Goal: Task Accomplishment & Management: Manage account settings

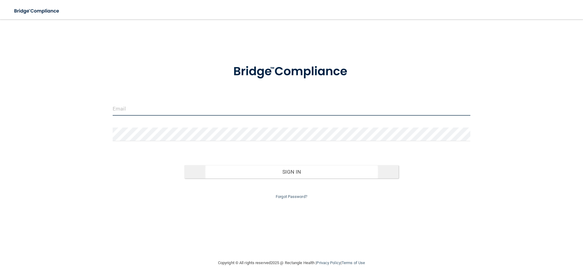
type input "[EMAIL_ADDRESS][DOMAIN_NAME]"
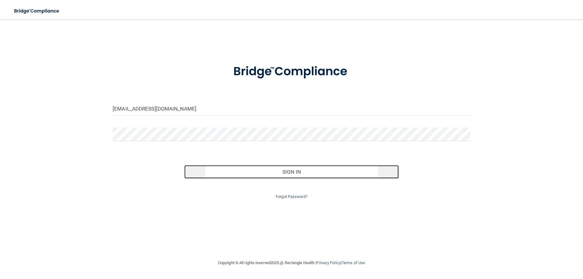
click at [292, 168] on button "Sign In" at bounding box center [291, 171] width 215 height 13
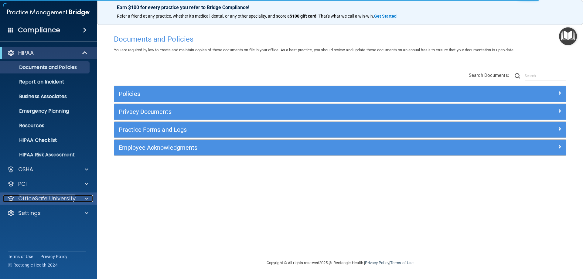
click at [84, 199] on div at bounding box center [85, 198] width 15 height 7
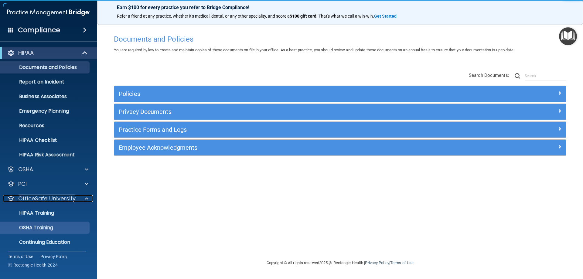
scroll to position [17, 0]
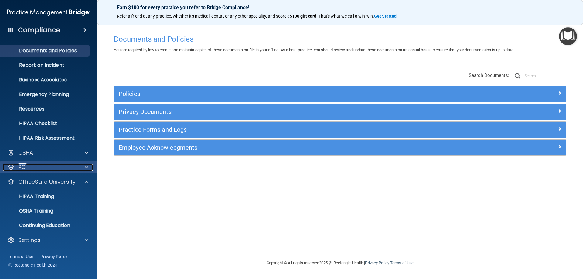
click at [84, 168] on div at bounding box center [85, 167] width 15 height 7
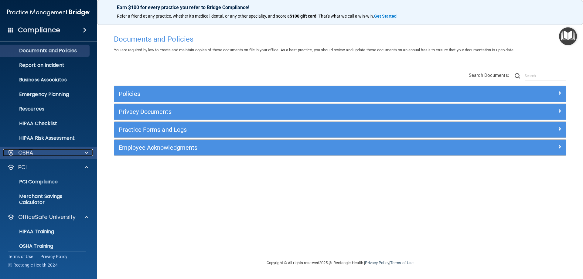
click at [89, 154] on div at bounding box center [85, 152] width 15 height 7
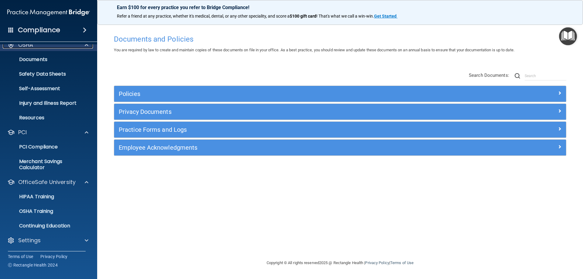
scroll to position [125, 0]
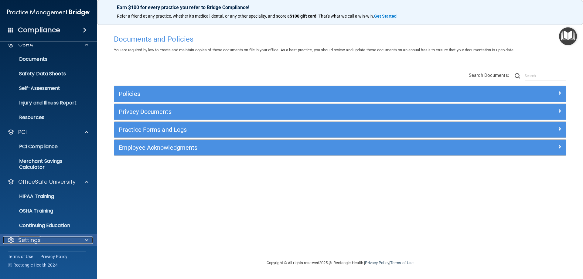
click at [86, 240] on span at bounding box center [87, 240] width 4 height 7
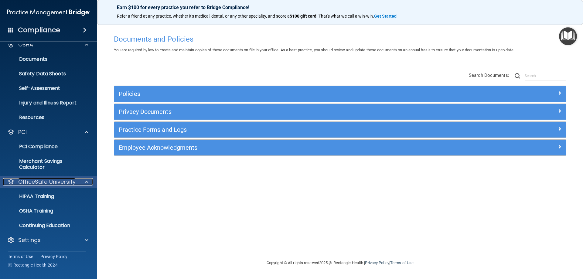
click at [84, 180] on div at bounding box center [85, 181] width 15 height 7
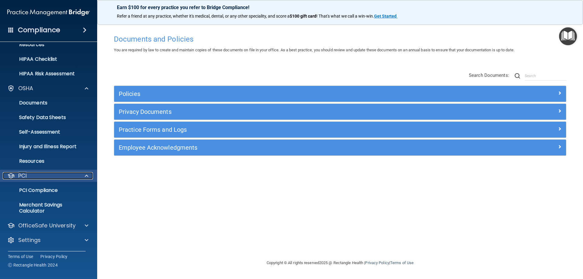
click at [87, 175] on span at bounding box center [87, 175] width 4 height 7
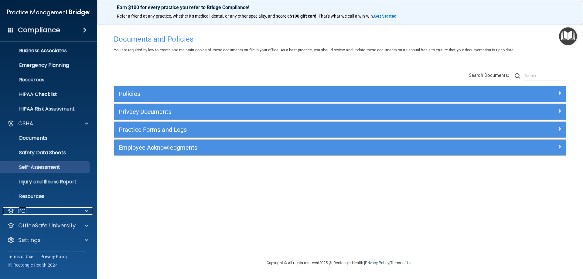
scroll to position [46, 0]
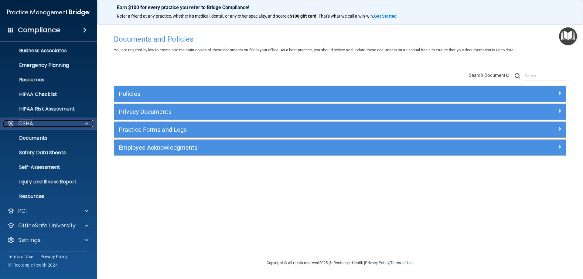
click at [86, 123] on span at bounding box center [87, 123] width 4 height 7
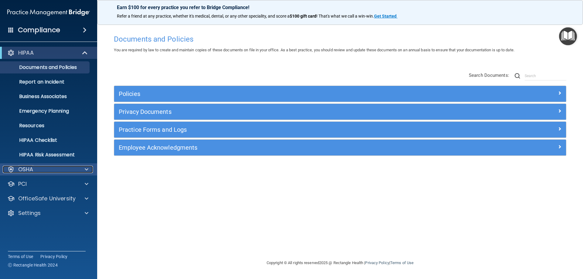
scroll to position [0, 0]
click at [83, 53] on span at bounding box center [85, 52] width 5 height 7
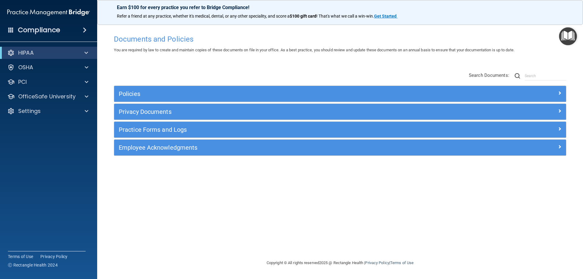
click at [83, 28] on span at bounding box center [85, 29] width 4 height 7
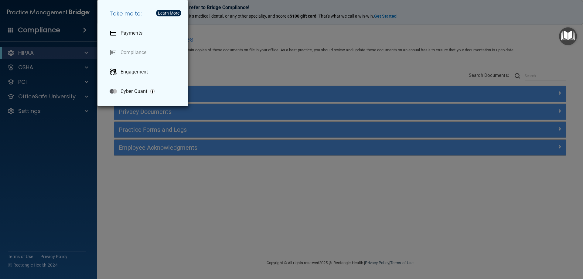
click at [37, 145] on div "Take me to: Payments Compliance Engagement Cyber Quant" at bounding box center [291, 139] width 583 height 279
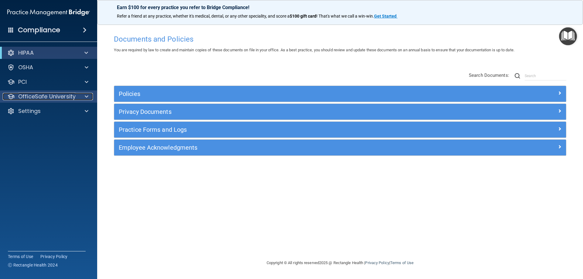
click at [83, 95] on div at bounding box center [85, 96] width 15 height 7
click at [87, 97] on span at bounding box center [87, 96] width 4 height 7
click at [23, 30] on h4 "Compliance" at bounding box center [39, 30] width 42 height 9
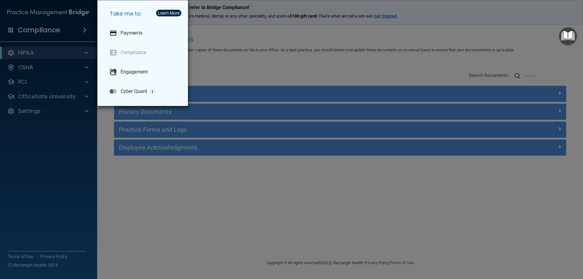
click at [63, 144] on div "Take me to: Payments Compliance Engagement Cyber Quant" at bounding box center [291, 139] width 583 height 279
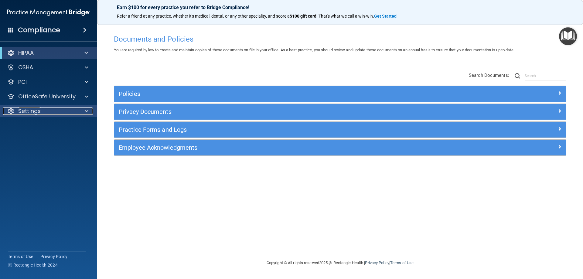
click at [86, 111] on span at bounding box center [87, 110] width 4 height 7
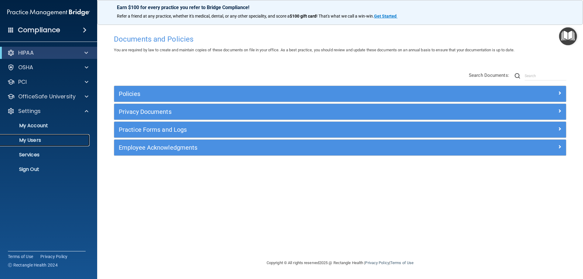
click at [47, 139] on p "My Users" at bounding box center [45, 140] width 83 height 6
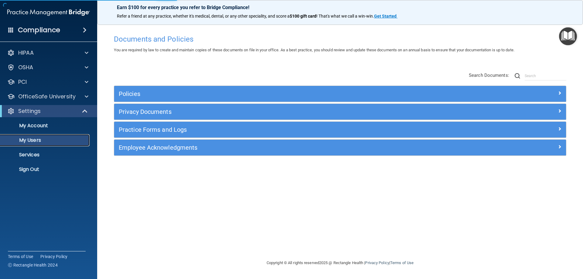
select select "20"
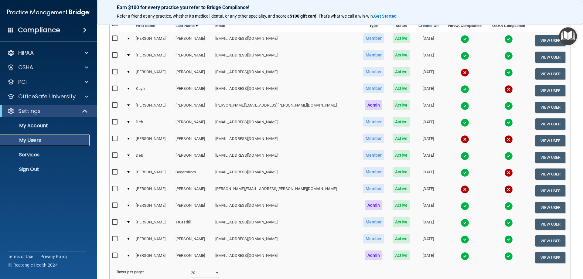
scroll to position [30, 0]
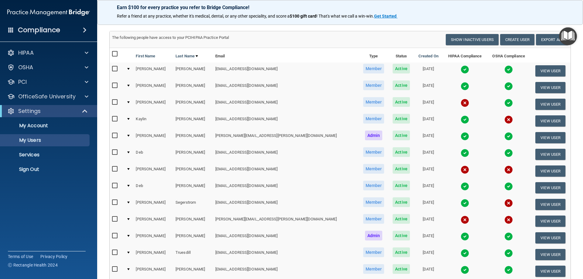
click at [461, 105] on img at bounding box center [465, 103] width 9 height 9
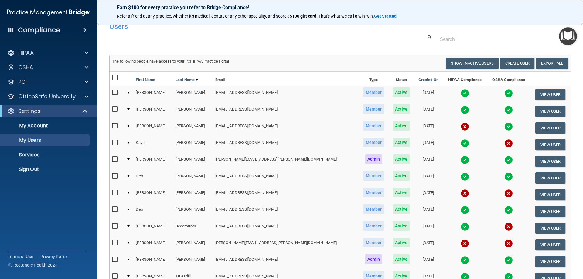
scroll to position [0, 0]
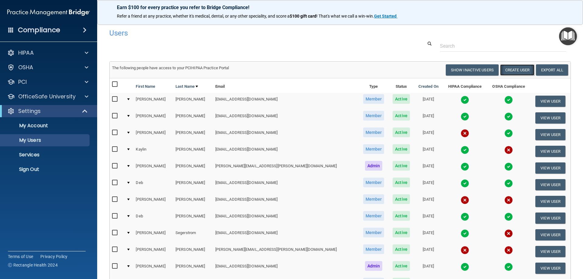
click at [509, 66] on button "Create User" at bounding box center [517, 69] width 34 height 11
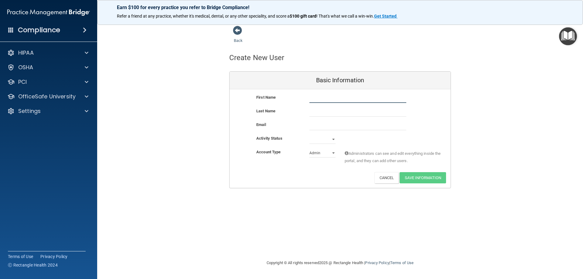
click at [319, 99] on input "text" at bounding box center [357, 98] width 97 height 9
type input "Kailey"
type input "[PERSON_NAME]"
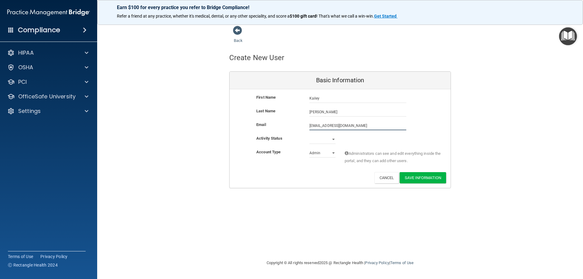
type input "[EMAIL_ADDRESS][DOMAIN_NAME]"
click at [333, 137] on select "Active Inactive" at bounding box center [322, 139] width 26 height 9
select select "active"
click at [309, 135] on select "Active Inactive" at bounding box center [322, 139] width 26 height 9
click at [333, 153] on select "Admin Member" at bounding box center [322, 152] width 26 height 9
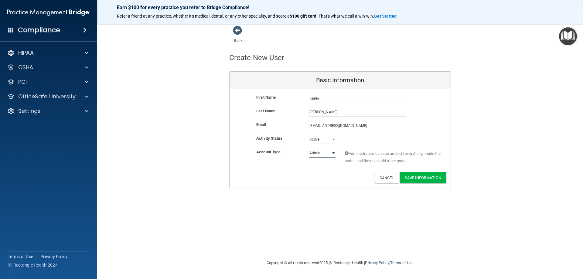
select select "practice_member"
click at [309, 148] on select "Admin Member" at bounding box center [322, 152] width 26 height 9
click at [427, 178] on button "Save Information" at bounding box center [423, 177] width 46 height 11
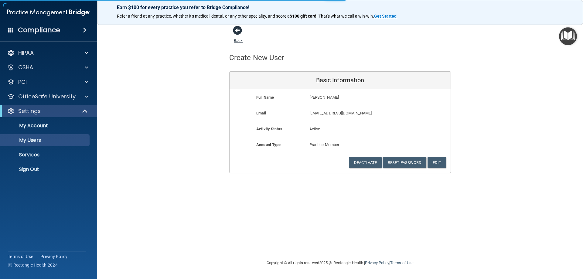
select select "20"
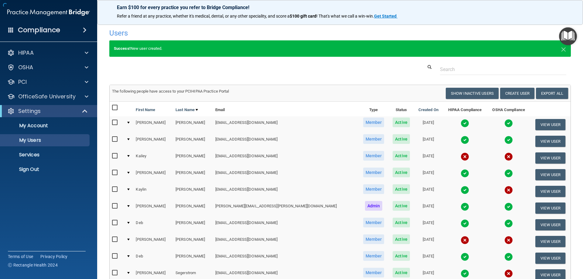
click at [238, 30] on h4 "Users" at bounding box center [241, 33] width 265 height 8
click at [535, 192] on button "View User" at bounding box center [550, 191] width 30 height 11
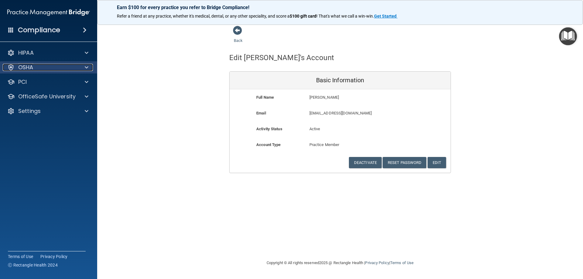
click at [90, 65] on div at bounding box center [85, 67] width 15 height 7
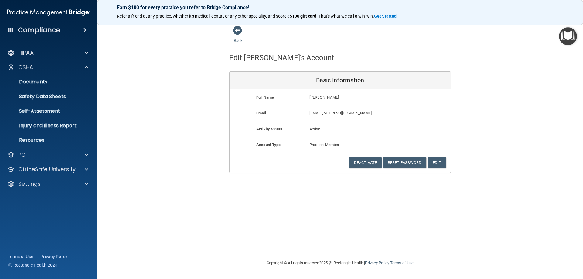
click at [137, 43] on div "Back Edit [PERSON_NAME]'s Account Basic Information Full Name [PERSON_NAME] [PE…" at bounding box center [340, 100] width 462 height 148
click at [236, 29] on span at bounding box center [237, 30] width 9 height 9
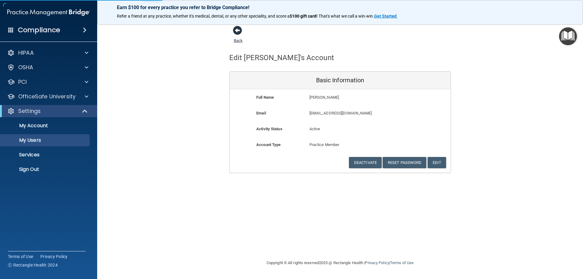
select select "20"
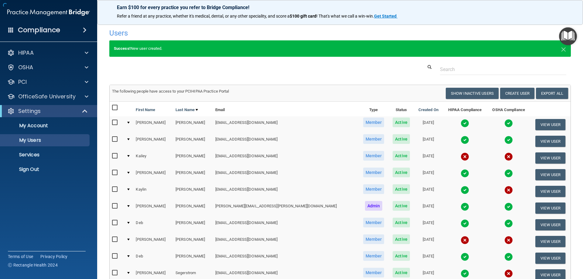
click at [243, 32] on h4 "Users" at bounding box center [241, 33] width 265 height 8
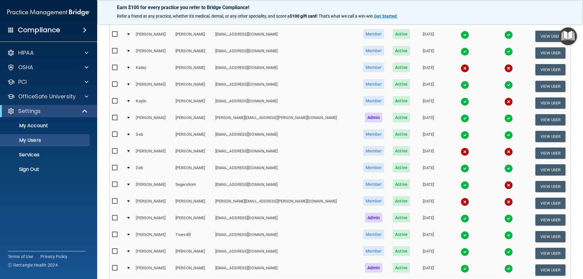
scroll to position [91, 0]
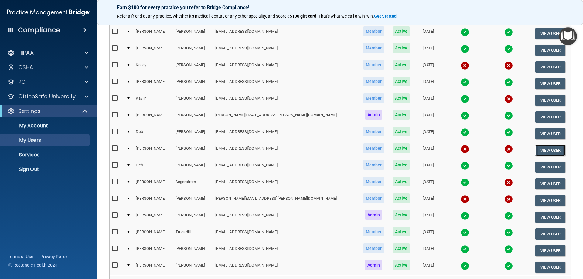
click at [543, 148] on button "View User" at bounding box center [550, 150] width 30 height 11
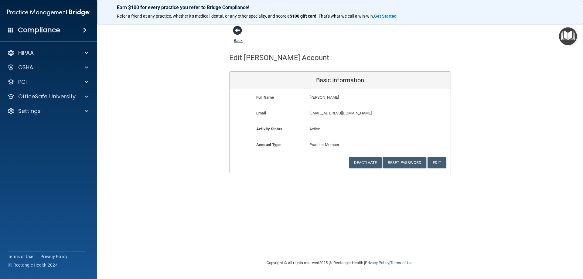
click at [236, 32] on span at bounding box center [237, 30] width 9 height 9
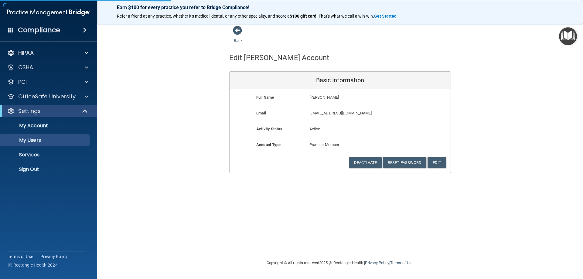
select select "20"
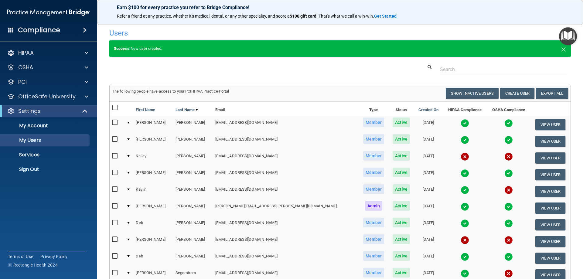
click at [461, 240] on img at bounding box center [465, 240] width 9 height 9
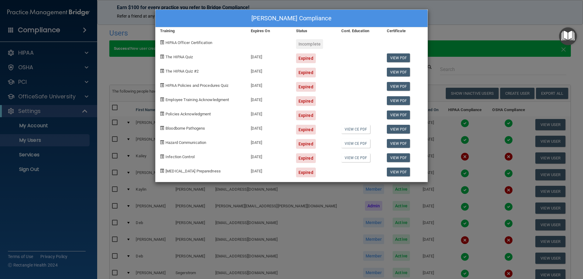
click at [106, 17] on div "[PERSON_NAME] Compliance Training Expires On Status Cont. Education Certificate…" at bounding box center [291, 139] width 583 height 279
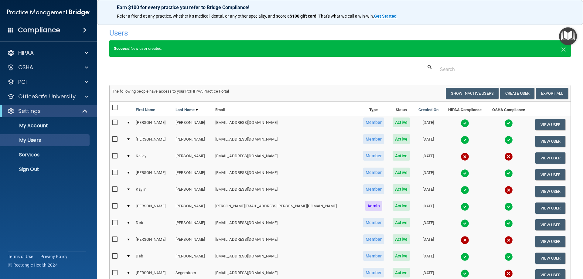
click at [504, 238] on img at bounding box center [508, 240] width 9 height 9
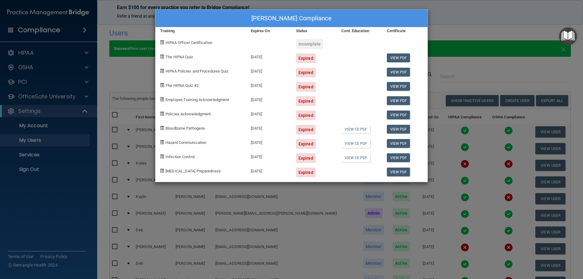
click at [487, 248] on div "[PERSON_NAME] Compliance Training Expires On Status Cont. Education Certificate…" at bounding box center [291, 139] width 583 height 279
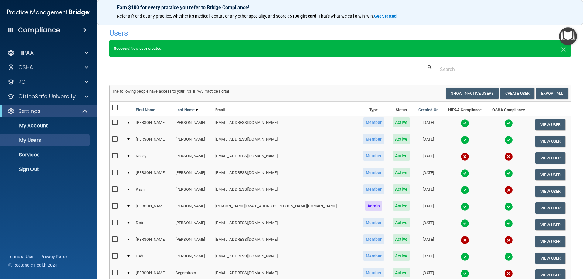
click at [487, 248] on td at bounding box center [508, 241] width 43 height 17
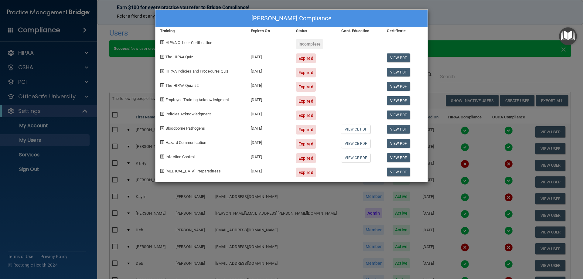
click at [478, 49] on div "[PERSON_NAME] Compliance Training Expires On Status Cont. Education Certificate…" at bounding box center [291, 139] width 583 height 279
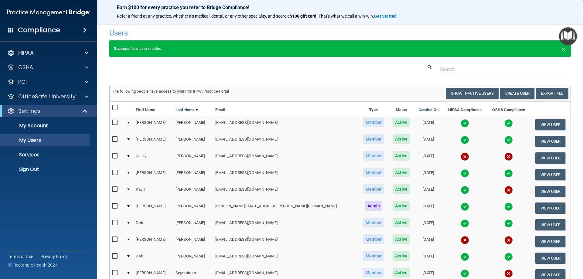
click at [504, 190] on img at bounding box center [508, 190] width 9 height 9
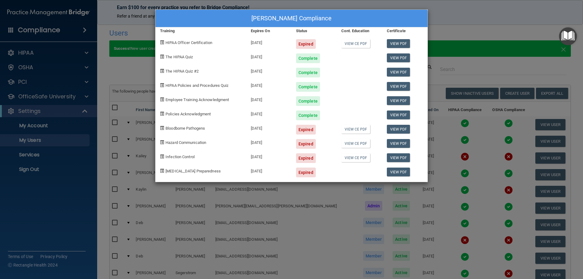
click at [476, 36] on div "[PERSON_NAME] Compliance Training Expires On Status Cont. Education Certificate…" at bounding box center [291, 139] width 583 height 279
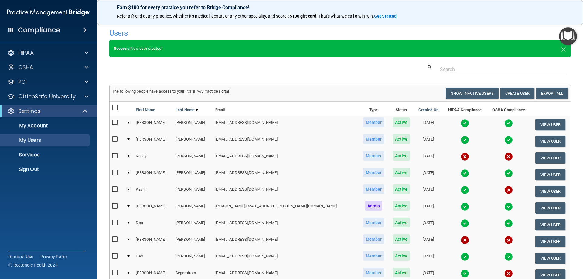
scroll to position [121, 0]
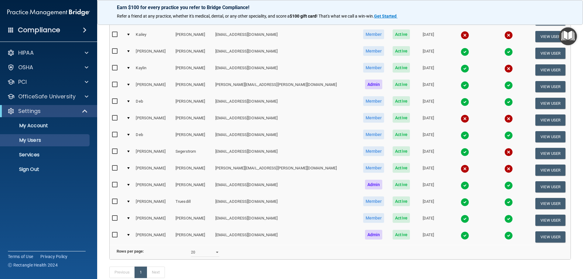
click at [461, 167] on img at bounding box center [465, 169] width 9 height 9
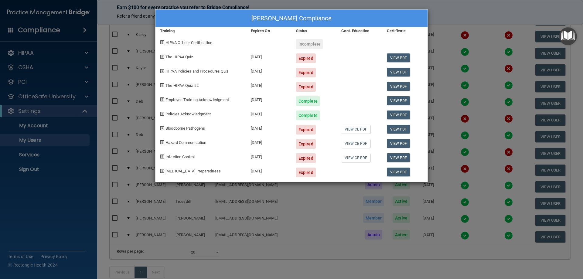
click at [442, 18] on div "[PERSON_NAME] Compliance Training Expires On Status Cont. Education Certificate…" at bounding box center [291, 139] width 583 height 279
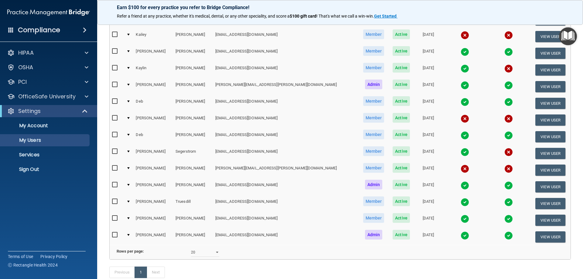
click at [504, 168] on img at bounding box center [508, 169] width 9 height 9
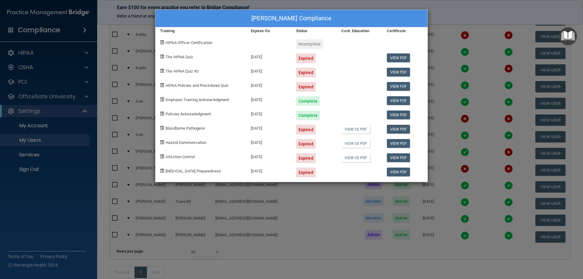
click at [451, 14] on div "[PERSON_NAME] Compliance Training Expires On Status Cont. Education Certificate…" at bounding box center [291, 139] width 583 height 279
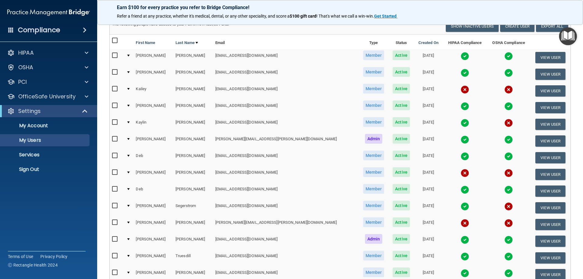
scroll to position [0, 0]
